Goal: Transaction & Acquisition: Purchase product/service

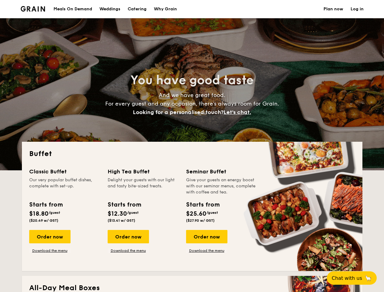
select select
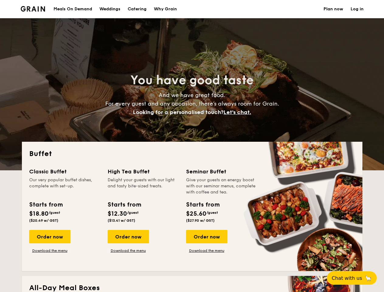
click at [192, 146] on div "Buffet Classic Buffet Our very popular buffet dishes, complete with set-up. Sta…" at bounding box center [192, 206] width 341 height 129
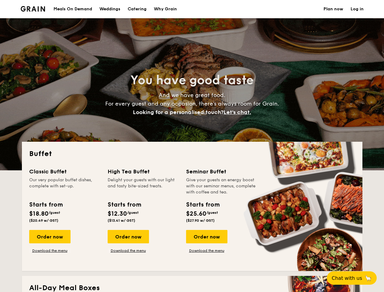
click at [357, 9] on link "Log in" at bounding box center [357, 9] width 13 height 18
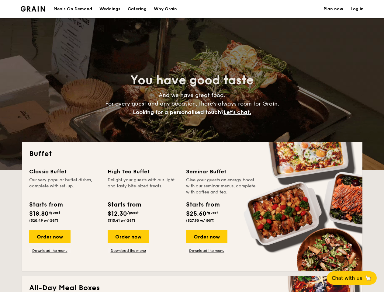
click at [239, 112] on span "Let's chat." at bounding box center [238, 112] width 28 height 7
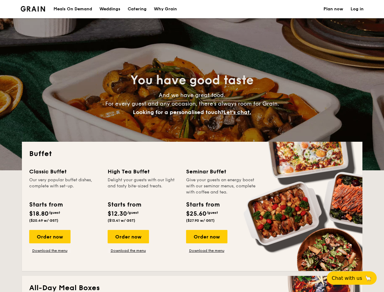
click at [50, 237] on div "Order now" at bounding box center [49, 236] width 41 height 13
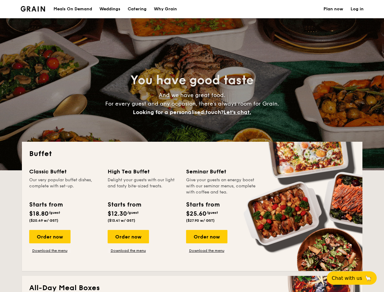
click at [128, 237] on div "Order now" at bounding box center [128, 236] width 41 height 13
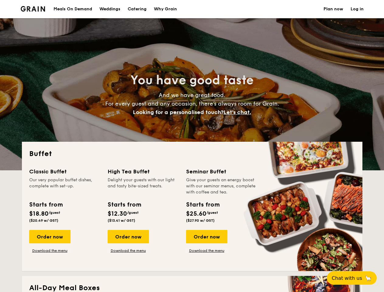
click at [207, 237] on div "Order now" at bounding box center [206, 236] width 41 height 13
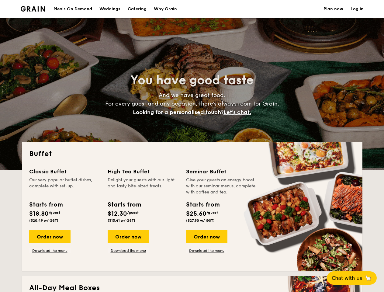
click at [355, 278] on span "Chat with us" at bounding box center [347, 278] width 30 height 6
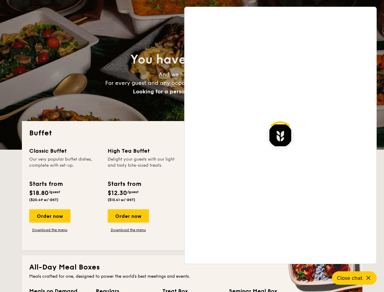
scroll to position [1044, 0]
